Goal: Task Accomplishment & Management: Use online tool/utility

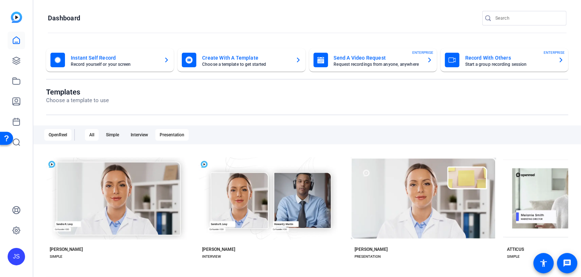
click at [164, 133] on div "Presentation" at bounding box center [171, 135] width 33 height 12
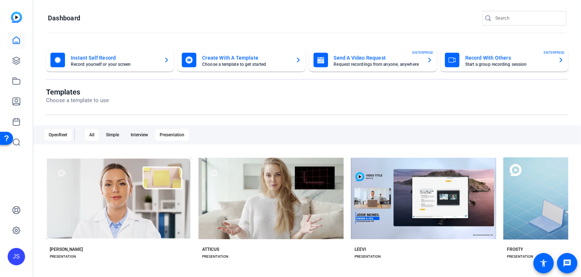
click at [89, 134] on div "All" at bounding box center [92, 135] width 14 height 12
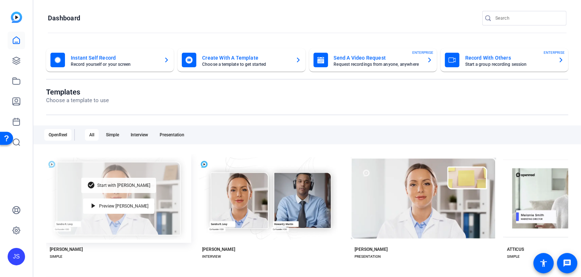
click at [124, 183] on span "Start with [PERSON_NAME]" at bounding box center [123, 185] width 53 height 4
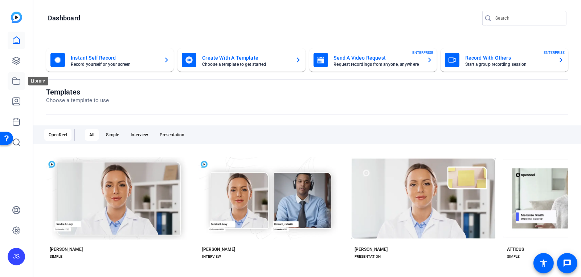
click at [17, 82] on icon at bounding box center [16, 81] width 9 height 9
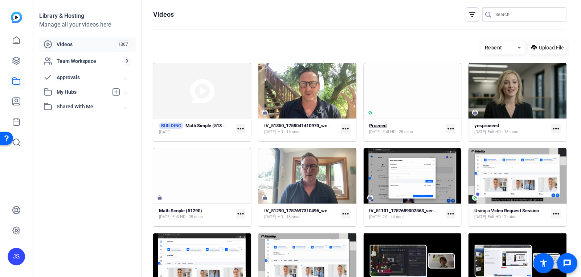
click at [378, 127] on strong "Proceed" at bounding box center [378, 125] width 17 height 5
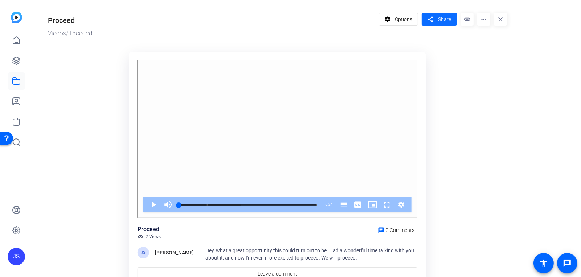
click at [438, 20] on span "Share" at bounding box center [444, 20] width 13 height 8
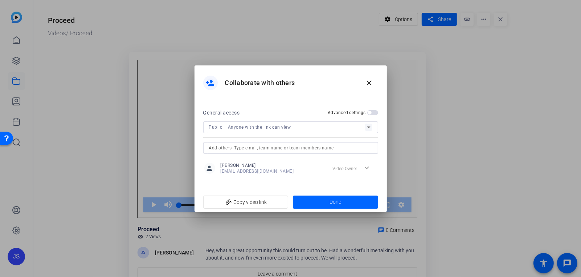
click at [370, 128] on icon at bounding box center [368, 127] width 9 height 9
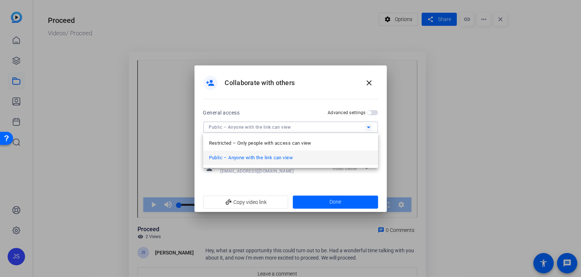
click at [368, 128] on div at bounding box center [290, 138] width 581 height 277
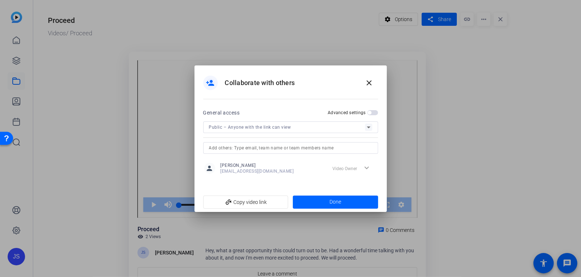
click at [375, 113] on span "button" at bounding box center [372, 112] width 11 height 5
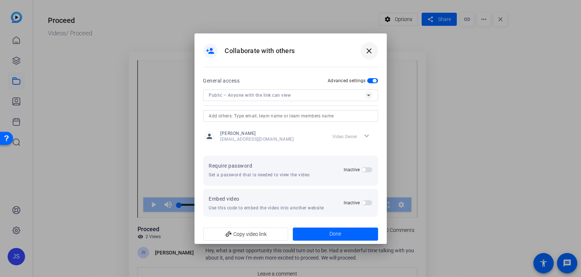
click at [370, 52] on mat-icon "close" at bounding box center [369, 50] width 9 height 9
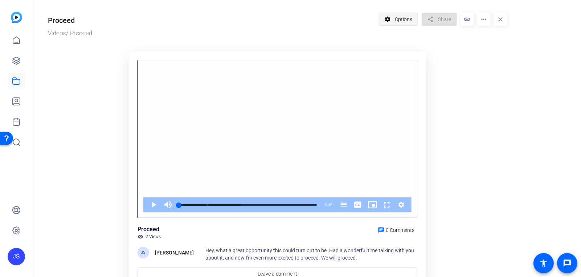
click at [394, 21] on span at bounding box center [398, 19] width 39 height 17
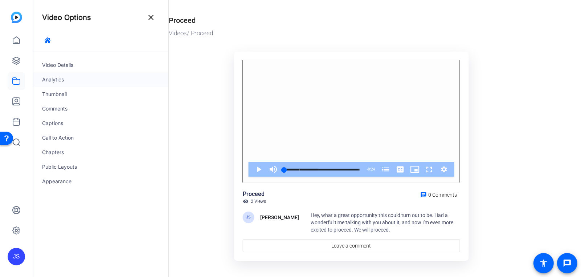
click at [57, 78] on div "Analytics" at bounding box center [100, 79] width 135 height 15
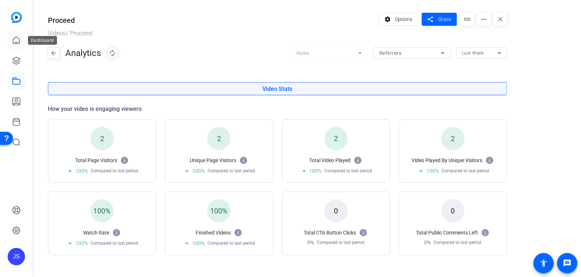
click at [17, 41] on icon at bounding box center [16, 40] width 9 height 9
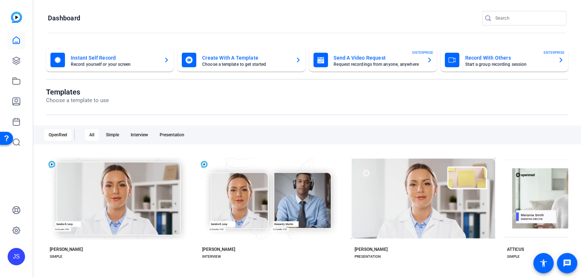
click at [476, 58] on mat-card-title "Record With Others" at bounding box center [508, 57] width 87 height 9
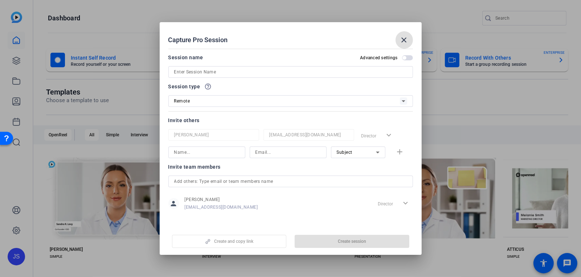
click at [191, 74] on input at bounding box center [290, 72] width 233 height 9
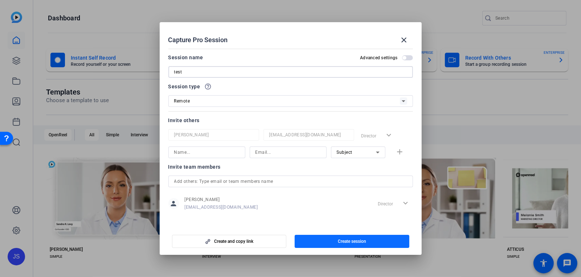
type input "test"
click at [305, 242] on span "button" at bounding box center [352, 240] width 115 height 17
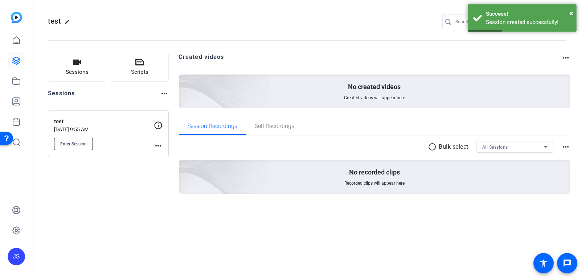
click at [72, 144] on span "Enter Session" at bounding box center [73, 144] width 27 height 6
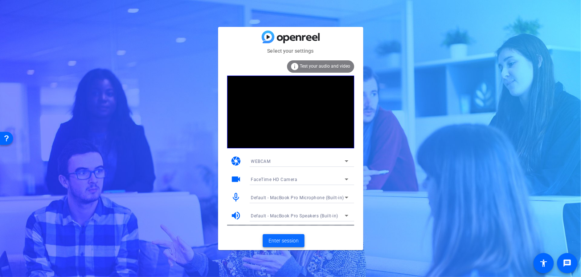
click at [284, 238] on span "Enter session" at bounding box center [284, 241] width 30 height 8
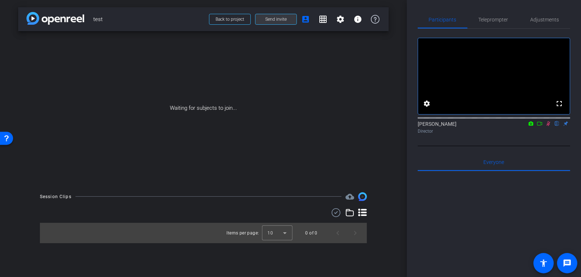
click at [273, 20] on span "Send invite" at bounding box center [275, 19] width 21 height 6
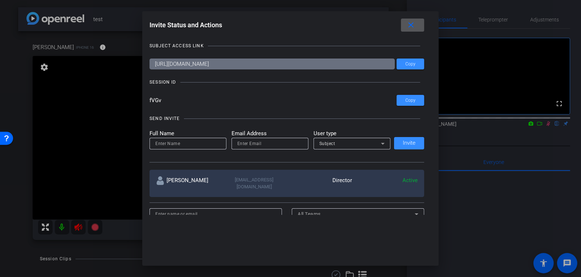
click at [412, 24] on mat-icon "close" at bounding box center [411, 25] width 9 height 9
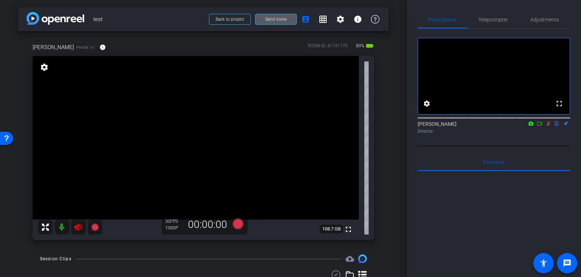
click at [62, 225] on mat-icon at bounding box center [62, 227] width 15 height 15
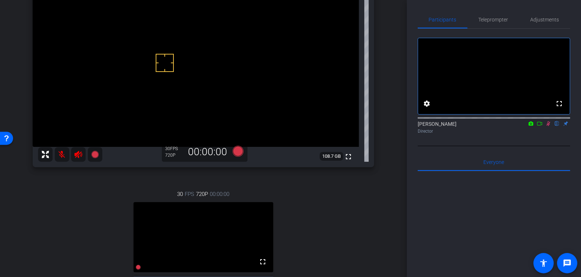
scroll to position [131, 0]
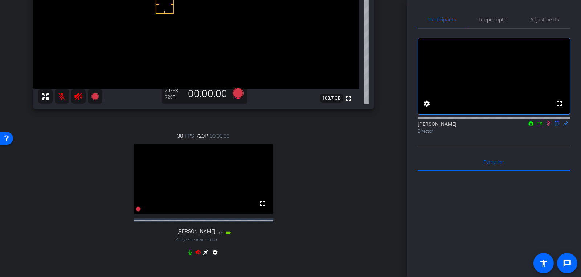
click at [191, 254] on icon at bounding box center [190, 251] width 3 height 5
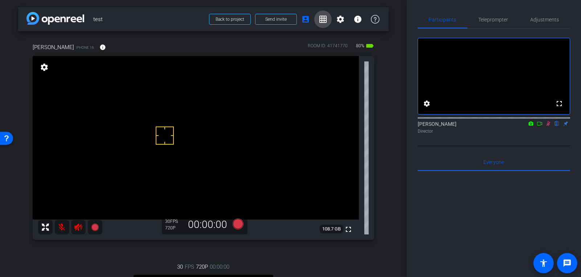
click at [322, 20] on mat-icon "grid_on" at bounding box center [323, 19] width 9 height 9
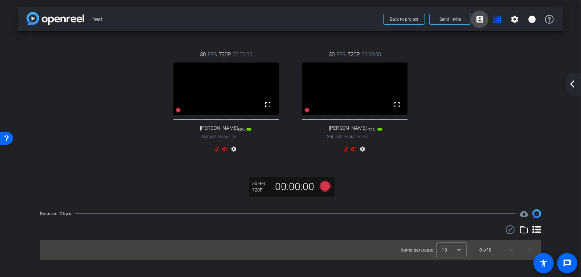
click at [480, 20] on mat-icon "account_box" at bounding box center [480, 19] width 9 height 9
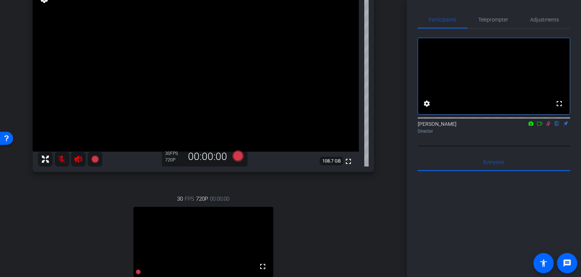
scroll to position [68, 0]
click at [542, 17] on span "Adjustments" at bounding box center [545, 19] width 29 height 5
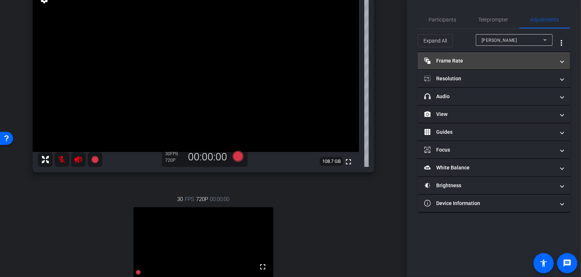
click at [459, 64] on mat-expansion-panel-header "Frame Rate Frame Rate" at bounding box center [494, 60] width 152 height 17
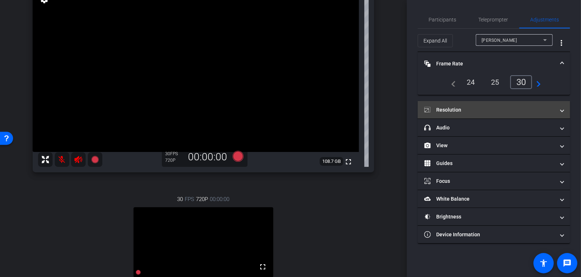
click at [487, 110] on mat-panel-title "Resolution" at bounding box center [489, 110] width 131 height 8
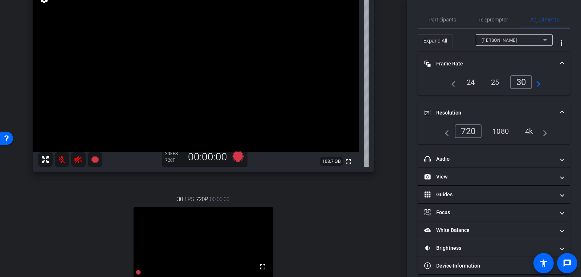
click at [528, 128] on div "4k" at bounding box center [529, 131] width 19 height 12
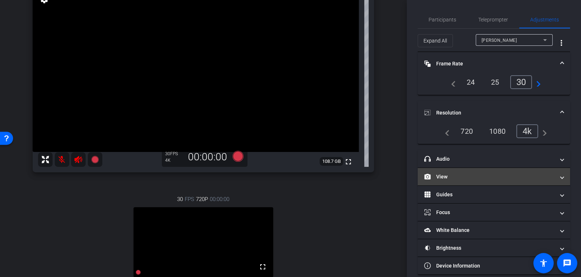
click at [464, 179] on mat-expansion-panel-header "View" at bounding box center [494, 176] width 152 height 17
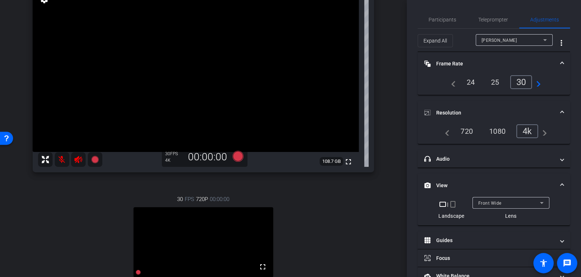
scroll to position [53, 0]
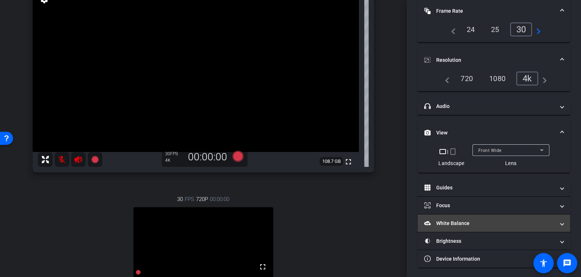
click at [460, 221] on mat-panel-title "White Balance White Balance" at bounding box center [489, 223] width 131 height 8
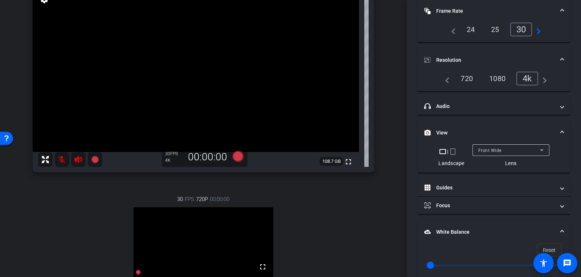
scroll to position [140, 0]
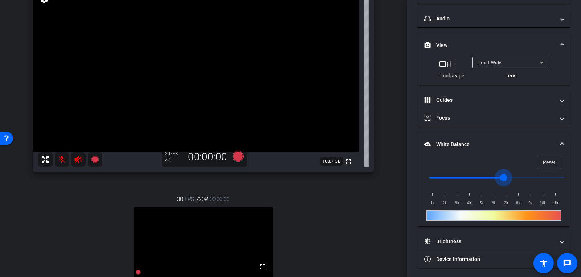
drag, startPoint x: 431, startPoint y: 175, endPoint x: 568, endPoint y: 190, distance: 137.6
click at [570, 186] on input "range" at bounding box center [497, 178] width 150 height 16
drag, startPoint x: 564, startPoint y: 175, endPoint x: 409, endPoint y: 171, distance: 154.7
type input "1000"
click at [422, 172] on input "range" at bounding box center [497, 178] width 150 height 16
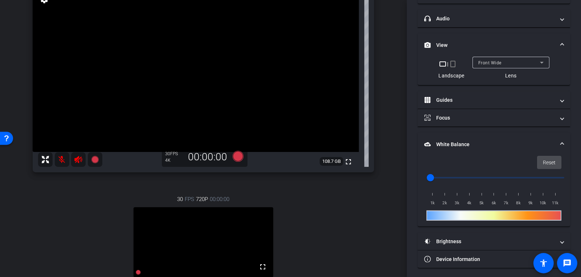
click at [548, 160] on span "Reset" at bounding box center [549, 162] width 13 height 14
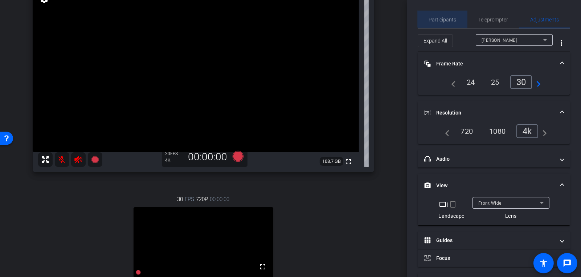
click at [444, 18] on span "Participants" at bounding box center [443, 19] width 28 height 5
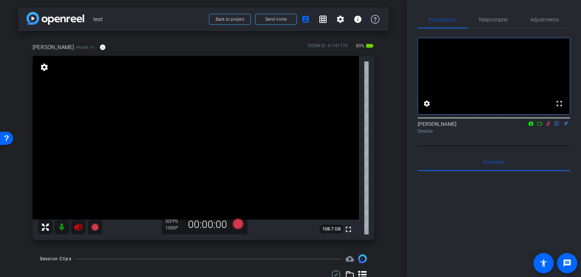
click at [61, 226] on mat-icon at bounding box center [62, 227] width 15 height 15
click at [238, 223] on icon at bounding box center [237, 223] width 11 height 11
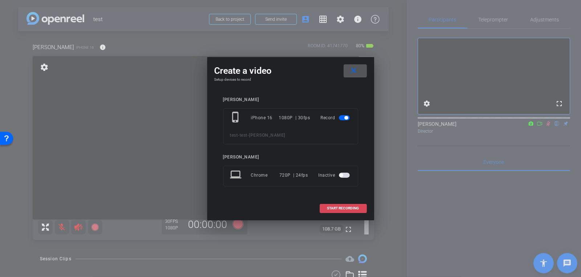
click at [346, 207] on span "START RECORDING" at bounding box center [343, 208] width 32 height 4
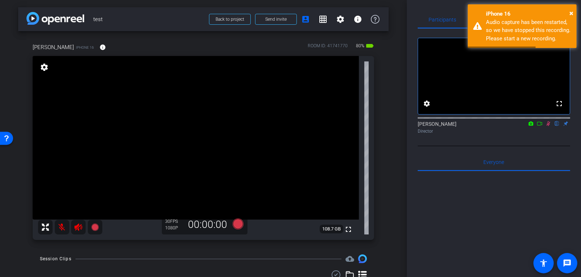
scroll to position [44, 0]
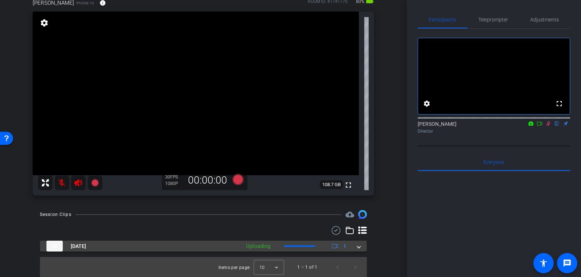
click at [359, 247] on span at bounding box center [359, 246] width 3 height 8
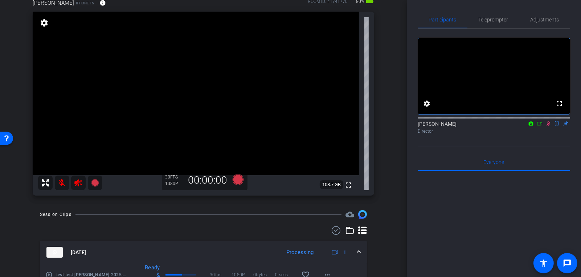
scroll to position [0, 0]
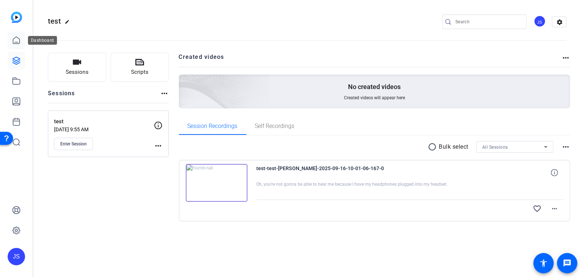
click at [16, 40] on icon at bounding box center [16, 40] width 9 height 9
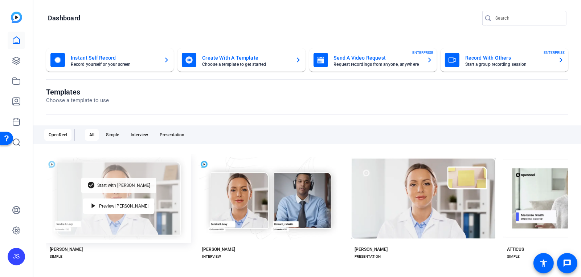
click at [118, 184] on span "Start with [PERSON_NAME]" at bounding box center [123, 185] width 53 height 4
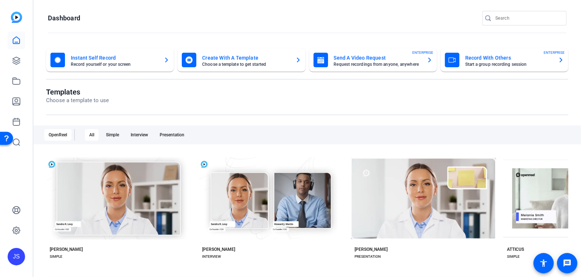
click at [408, 58] on mat-card-title "Send A Video Request" at bounding box center [377, 57] width 87 height 9
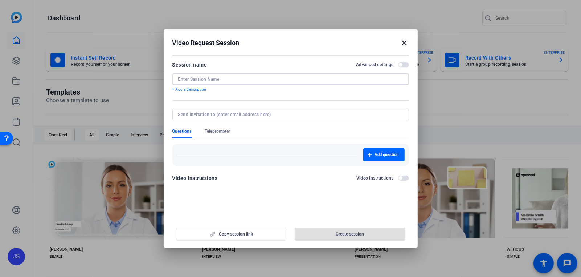
click at [196, 79] on input at bounding box center [290, 79] width 225 height 6
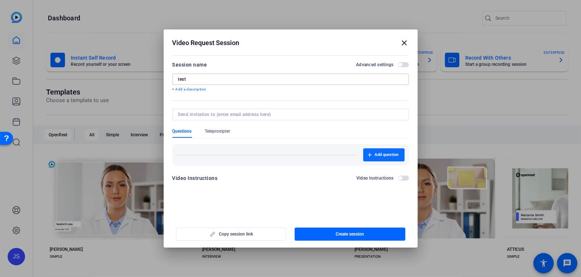
type input "test"
click at [380, 152] on span "Add question" at bounding box center [387, 155] width 24 height 6
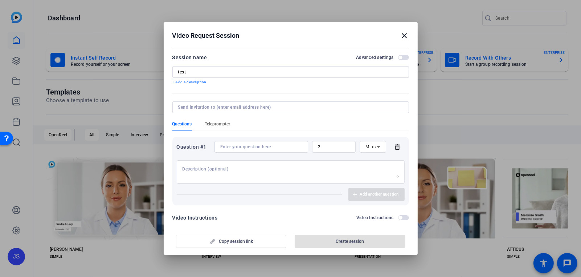
click at [214, 127] on span "Teleprompter" at bounding box center [217, 125] width 25 height 9
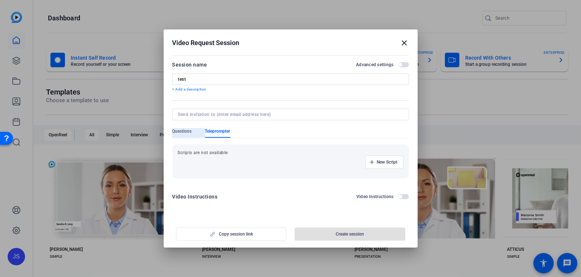
click at [184, 131] on span "Questions" at bounding box center [182, 131] width 20 height 6
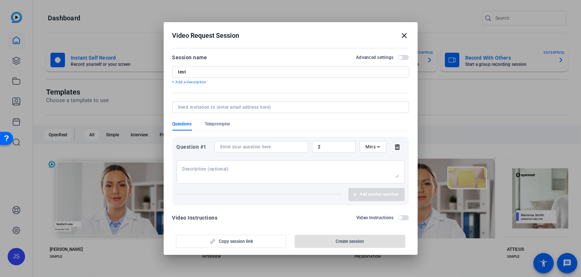
click at [398, 146] on icon at bounding box center [397, 147] width 15 height 6
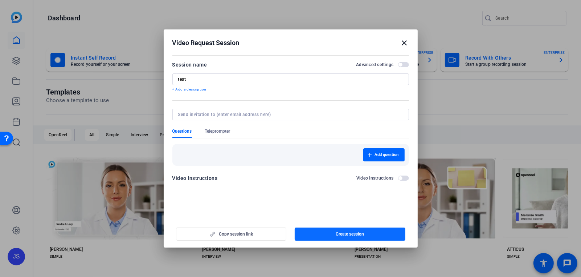
click at [344, 233] on span "Create session" at bounding box center [350, 234] width 28 height 6
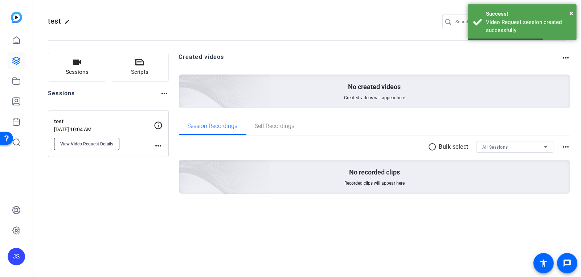
click at [88, 144] on span "View Video Request Details" at bounding box center [86, 144] width 53 height 6
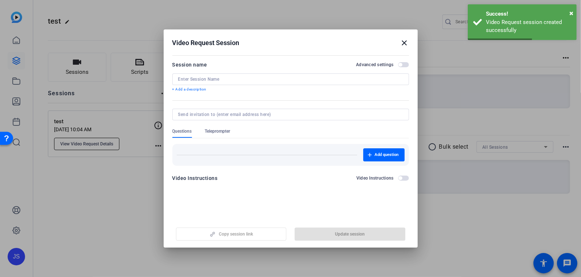
type input "test"
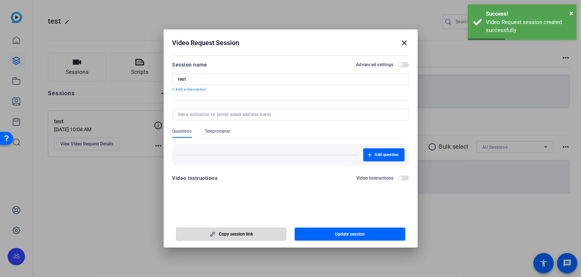
click at [258, 237] on span "button" at bounding box center [231, 233] width 110 height 17
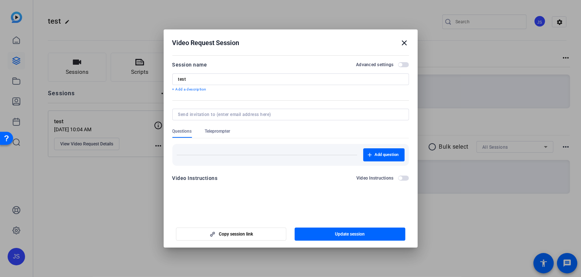
click at [405, 44] on mat-icon "close" at bounding box center [404, 42] width 9 height 9
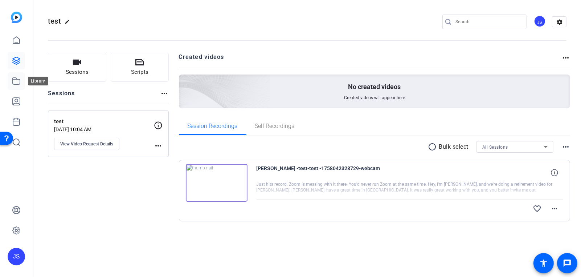
click at [17, 83] on icon at bounding box center [16, 81] width 9 height 9
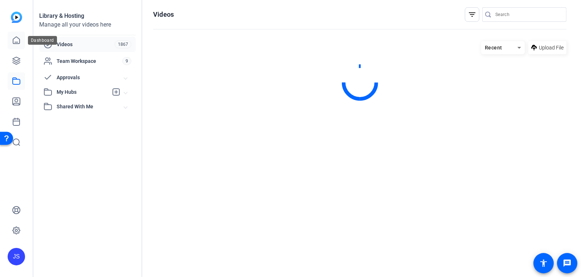
click at [19, 35] on link at bounding box center [16, 40] width 17 height 17
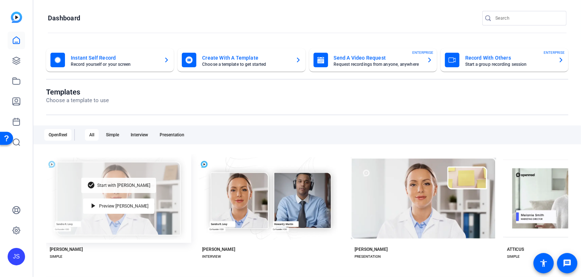
click at [130, 186] on span "Start with [PERSON_NAME]" at bounding box center [123, 185] width 53 height 4
